Goal: Find specific page/section: Find specific page/section

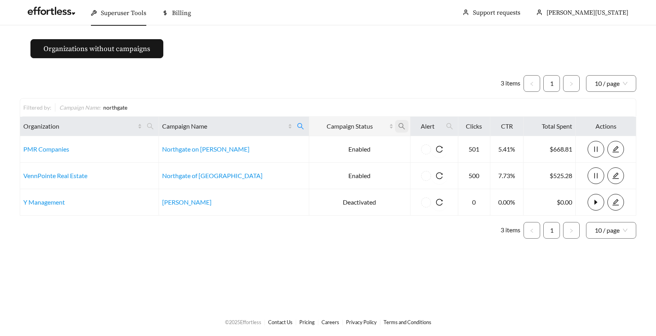
click at [398, 125] on icon "search" at bounding box center [401, 126] width 7 height 7
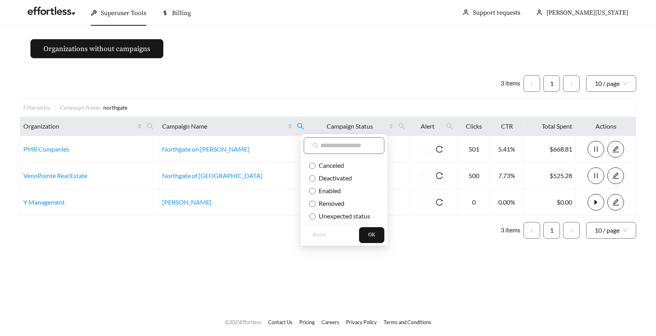
click at [271, 99] on div "Filtered by: Campaign Name : northgate" at bounding box center [328, 107] width 617 height 18
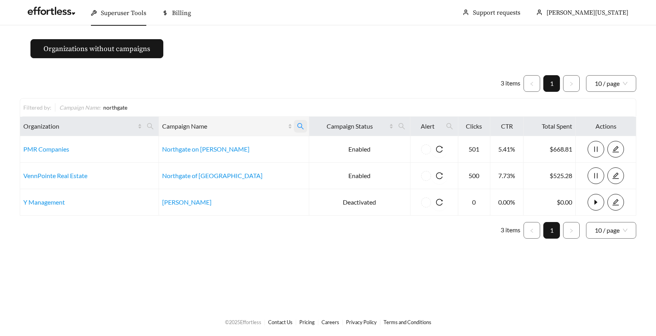
click at [297, 126] on icon "search" at bounding box center [300, 126] width 7 height 7
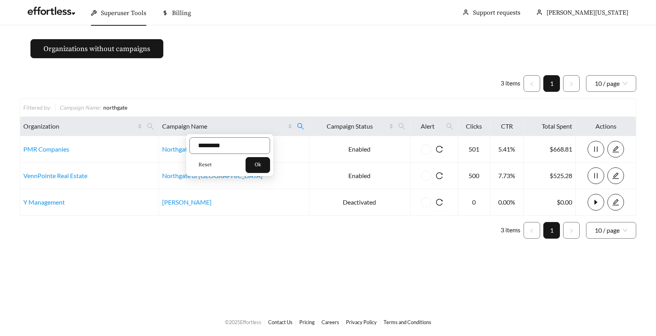
click at [203, 162] on span "Reset" at bounding box center [205, 165] width 13 height 8
click at [204, 143] on input "text" at bounding box center [229, 145] width 81 height 17
type input "**********"
click at [261, 166] on span "Ok" at bounding box center [258, 165] width 6 height 8
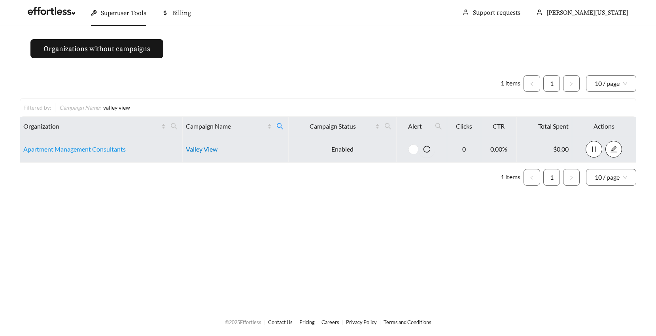
click at [202, 147] on link "Valley View" at bounding box center [202, 149] width 32 height 8
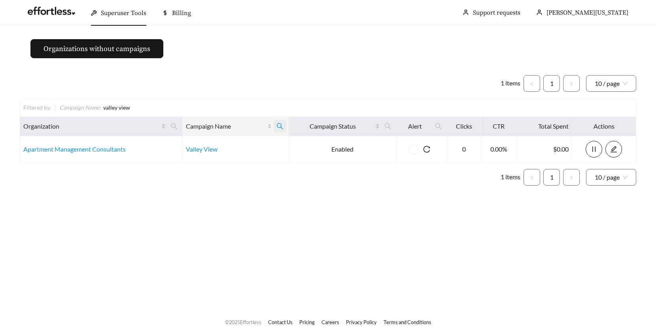
click at [281, 125] on icon "search" at bounding box center [280, 126] width 7 height 7
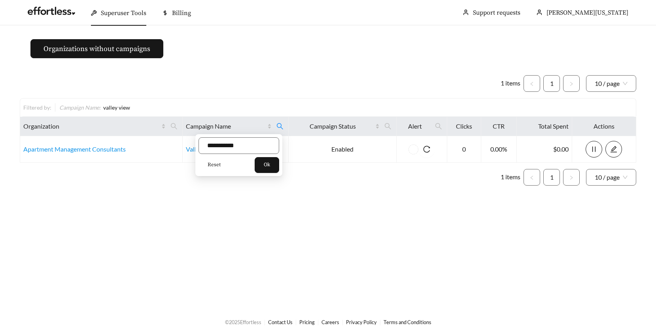
click at [211, 163] on span "Reset" at bounding box center [214, 165] width 13 height 8
click at [216, 147] on input "text" at bounding box center [239, 145] width 81 height 17
type input "******"
click at [269, 163] on span "Ok" at bounding box center [267, 165] width 6 height 8
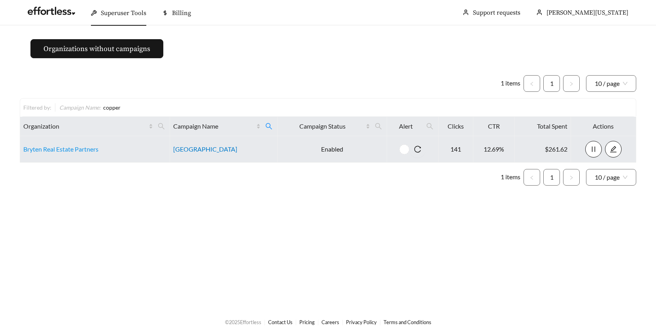
click at [184, 150] on link "[GEOGRAPHIC_DATA]" at bounding box center [205, 149] width 64 height 8
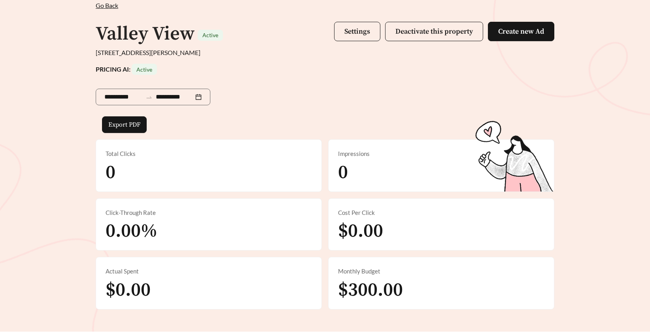
scroll to position [182, 0]
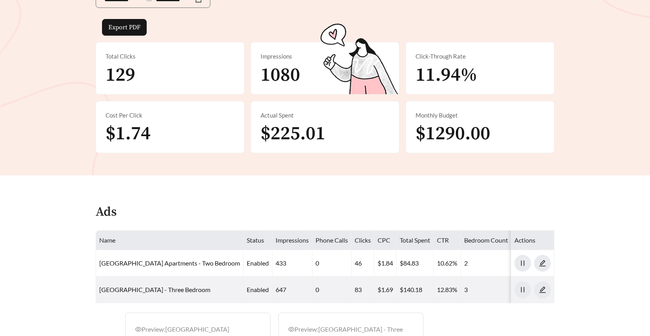
scroll to position [152, 0]
